Goal: Information Seeking & Learning: Learn about a topic

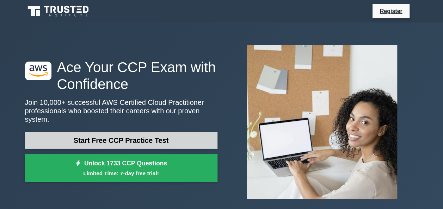
click at [114, 135] on link "Start Free CCP Practice Test" at bounding box center [121, 140] width 192 height 17
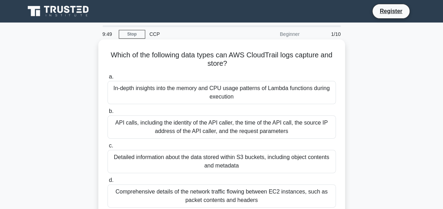
click at [136, 120] on div "API calls, including the identity of the API caller, the time of the API call, …" at bounding box center [221, 127] width 228 height 23
click at [107, 114] on input "b. API calls, including the identity of the API caller, the time of the API cal…" at bounding box center [107, 111] width 0 height 5
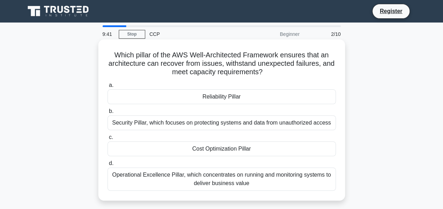
click at [166, 175] on div "Operational Excellence Pillar, which concentrates on running and monitoring sys…" at bounding box center [221, 179] width 228 height 23
click at [107, 166] on input "d. Operational Excellence Pillar, which concentrates on running and monitoring …" at bounding box center [107, 163] width 0 height 5
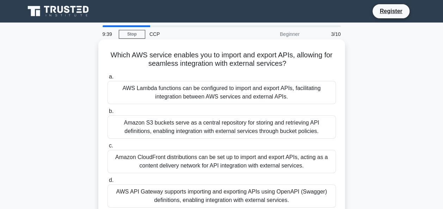
click at [166, 94] on div "AWS Lambda functions can be configured to import and export APIs, facilitating …" at bounding box center [221, 92] width 228 height 23
click at [107, 79] on input "a. AWS Lambda functions can be configured to import and export APIs, facilitati…" at bounding box center [107, 77] width 0 height 5
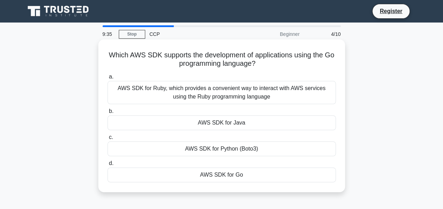
click at [182, 96] on div "AWS SDK for Ruby, which provides a convenient way to interact with AWS services…" at bounding box center [221, 92] width 228 height 23
click at [107, 79] on input "a. AWS SDK for Ruby, which provides a convenient way to interact with AWS servi…" at bounding box center [107, 77] width 0 height 5
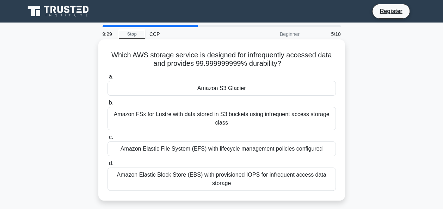
click at [206, 94] on div "Amazon S3 Glacier" at bounding box center [221, 88] width 228 height 15
click at [107, 79] on input "a. Amazon S3 Glacier" at bounding box center [107, 77] width 0 height 5
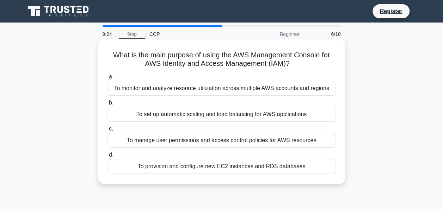
click at [197, 95] on div "To monitor and analyze resource utilization across multiple AWS accounts and re…" at bounding box center [221, 88] width 228 height 15
click at [107, 79] on input "a. To monitor and analyze resource utilization across multiple AWS accounts and…" at bounding box center [107, 77] width 0 height 5
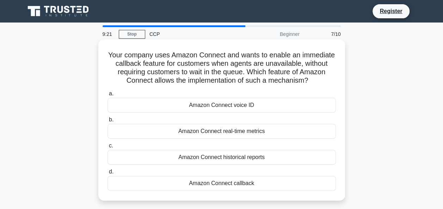
click at [206, 183] on div "Amazon Connect callback" at bounding box center [221, 183] width 228 height 15
click at [107, 174] on input "d. Amazon Connect callback" at bounding box center [107, 172] width 0 height 5
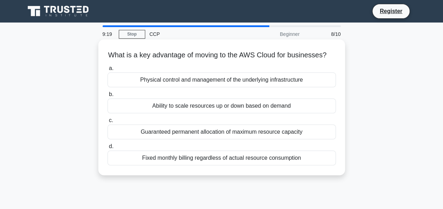
click at [176, 140] on div "Guaranteed permanent allocation of maximum resource capacity" at bounding box center [221, 132] width 228 height 15
click at [107, 123] on input "c. Guaranteed permanent allocation of maximum resource capacity" at bounding box center [107, 120] width 0 height 5
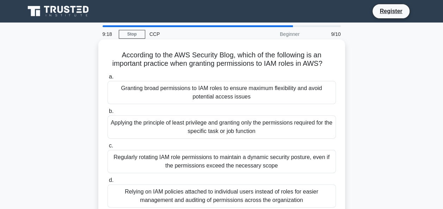
click at [176, 157] on div "Regularly rotating IAM role permissions to maintain a dynamic security posture,…" at bounding box center [221, 161] width 228 height 23
click at [107, 148] on input "c. Regularly rotating IAM role permissions to maintain a dynamic security postu…" at bounding box center [107, 146] width 0 height 5
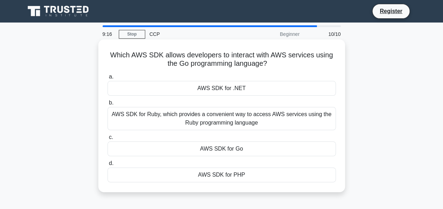
click at [188, 122] on div "AWS SDK for Ruby, which provides a convenient way to access AWS services using …" at bounding box center [221, 118] width 228 height 23
click at [107, 105] on input "b. AWS SDK for Ruby, which provides a convenient way to access AWS services usi…" at bounding box center [107, 103] width 0 height 5
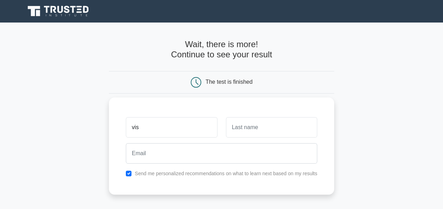
type input "Vishal"
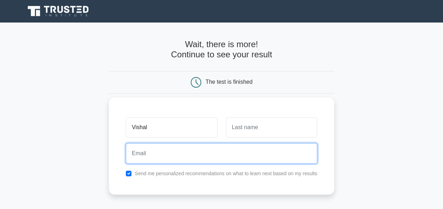
click at [162, 151] on input "email" at bounding box center [221, 153] width 191 height 20
type input "vishal.k9396@gmail.com"
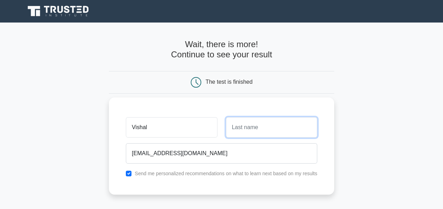
click at [230, 132] on input "text" at bounding box center [271, 127] width 91 height 20
type input "Bade"
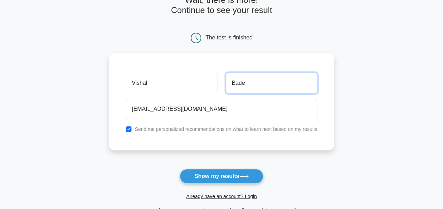
scroll to position [106, 0]
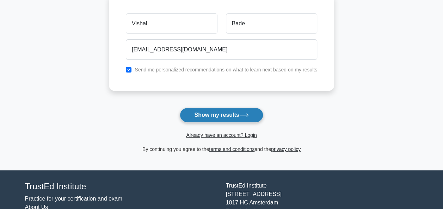
click at [215, 113] on button "Show my results" at bounding box center [221, 115] width 83 height 15
